Goal: Task Accomplishment & Management: Complete application form

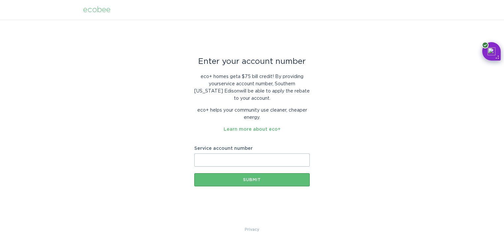
click at [238, 163] on input "Service account number" at bounding box center [251, 160] width 115 height 13
paste input "700225053077"
type input "700225053077"
click at [241, 182] on button "Submit" at bounding box center [251, 179] width 115 height 13
